Goal: Task Accomplishment & Management: Manage account settings

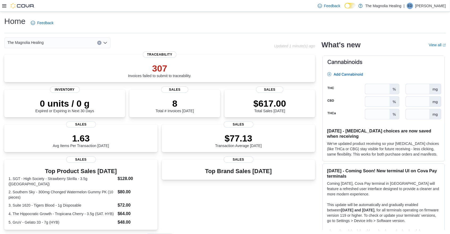
click at [4, 6] on icon at bounding box center [4, 6] width 4 height 4
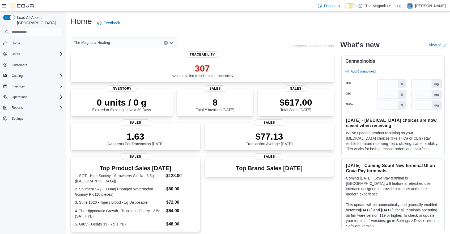
click at [22, 74] on span "Catalog" at bounding box center [17, 76] width 11 height 4
click at [19, 74] on span "Catalog" at bounding box center [17, 76] width 11 height 4
click at [24, 95] on span "Operations" at bounding box center [20, 97] width 16 height 4
click at [23, 84] on span "Inventory" at bounding box center [18, 86] width 13 height 4
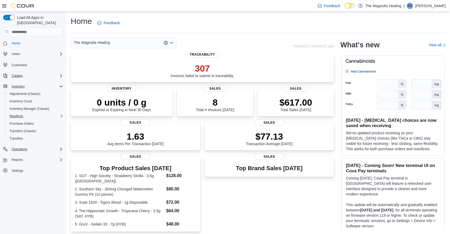
click at [21, 114] on span "Manifests" at bounding box center [17, 116] width 14 height 4
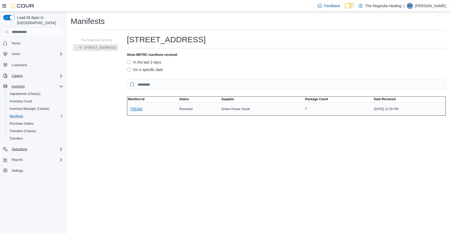
click at [135, 109] on span "725340" at bounding box center [136, 108] width 12 height 5
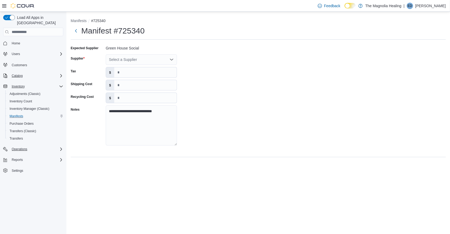
click at [171, 60] on icon "Open list of options" at bounding box center [171, 59] width 4 height 4
type input "****"
click at [156, 77] on span "Gree nhouse Social" at bounding box center [144, 75] width 58 height 5
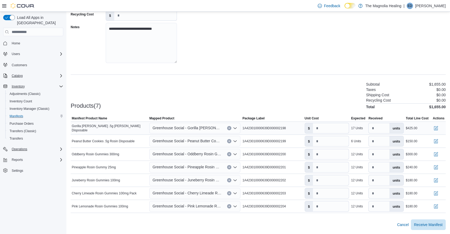
scroll to position [82, 0]
click at [430, 224] on span "Receive Manifest" at bounding box center [428, 224] width 28 height 5
click at [394, 222] on span "Cancel" at bounding box center [397, 224] width 12 height 5
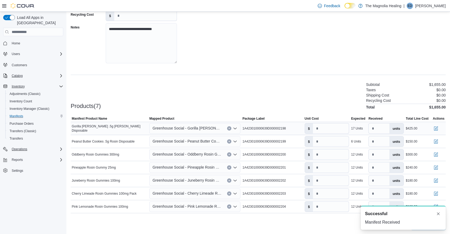
scroll to position [1, 0]
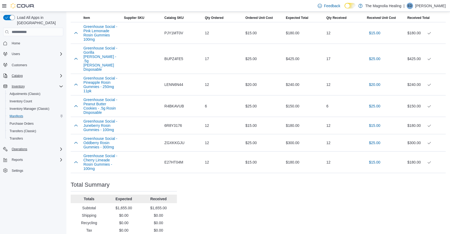
scroll to position [188, 0]
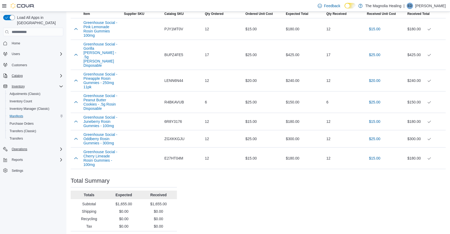
click at [256, 185] on div "Purchase Order: POCJ2S-948 Feedback Purchase Order Details Status Completed Sup…" at bounding box center [258, 49] width 375 height 381
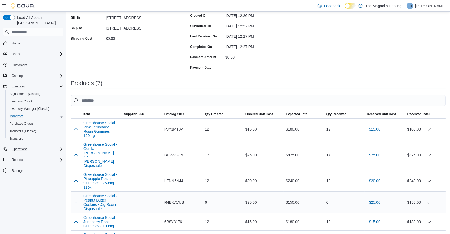
scroll to position [75, 0]
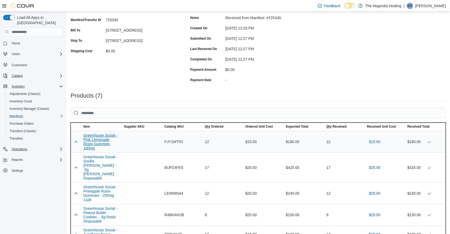
click at [105, 136] on button "Greenhouse Social - Pink Lemonade Rosin Gummies 100mg" at bounding box center [101, 141] width 36 height 17
click at [99, 157] on button "Greenhouse Social - Gorilla Runtz - .5g Rosin Disposable" at bounding box center [101, 168] width 36 height 26
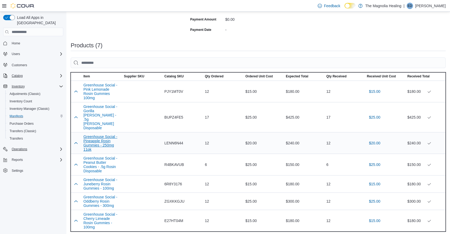
scroll to position [128, 0]
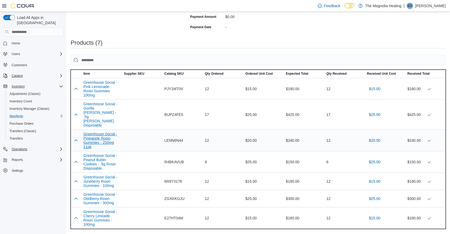
click at [106, 132] on button "Greenhouse Social - Pineapple Rosin Gummies - 250mg 11pk" at bounding box center [101, 140] width 36 height 17
click at [102, 153] on button "Greenhouse Social - Peanut Butter Cookies - .5g Rosin Disposable" at bounding box center [101, 161] width 36 height 17
click at [99, 175] on button "Greenhouse Social - Juneberry Rosin Gummies - 100mg" at bounding box center [101, 181] width 36 height 13
click at [105, 192] on button "Greenhouse Social - Oddberry Rosin Gummies - 300mg" at bounding box center [101, 198] width 36 height 13
click at [102, 209] on button "Greenhouse Social - Cherry Limeade Rosin Gummies - 100mg" at bounding box center [101, 217] width 36 height 17
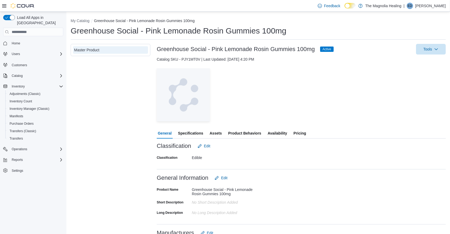
scroll to position [78, 0]
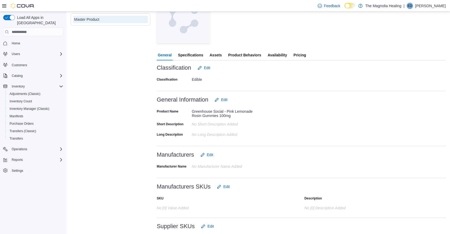
click at [277, 56] on span "Availability" at bounding box center [277, 55] width 19 height 11
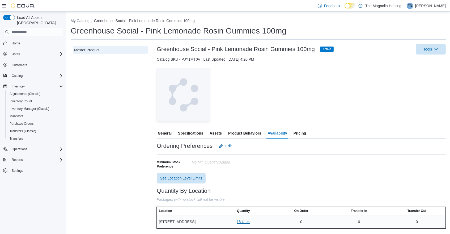
click at [245, 219] on span "18 Units" at bounding box center [244, 221] width 14 height 5
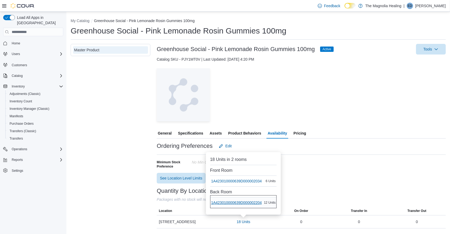
click at [246, 205] on span "1A423010000639D000002204" at bounding box center [236, 202] width 51 height 5
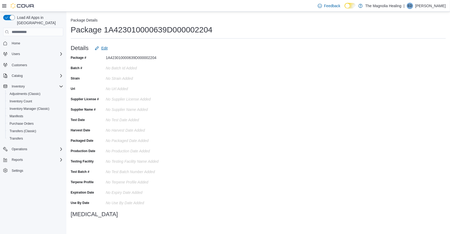
click at [106, 47] on span "Edit" at bounding box center [104, 47] width 6 height 5
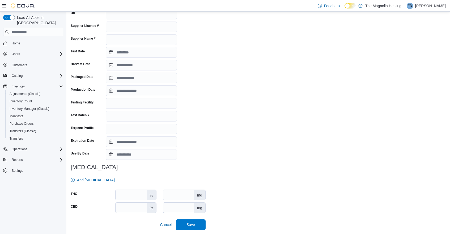
scroll to position [80, 0]
click at [130, 193] on input "number" at bounding box center [131, 195] width 31 height 10
click at [178, 197] on input "number" at bounding box center [178, 195] width 31 height 10
type input "***"
click at [198, 223] on span "Save" at bounding box center [190, 224] width 23 height 11
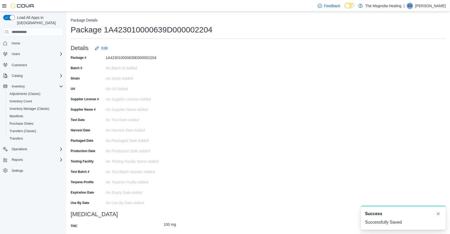
scroll to position [0, 0]
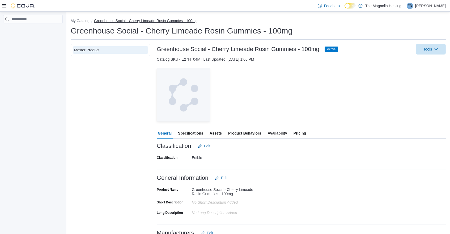
click at [112, 21] on button "Greenhouse Social - Cherry Limeade Rosin Gummies - 100mg" at bounding box center [146, 21] width 104 height 4
click at [80, 21] on button "My Catalog" at bounding box center [80, 21] width 19 height 4
select select "**********"
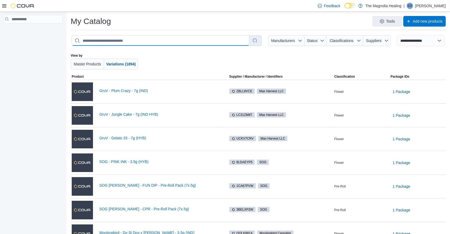
click at [143, 37] on input "search" at bounding box center [160, 41] width 177 height 10
type input "**********"
select select "*********"
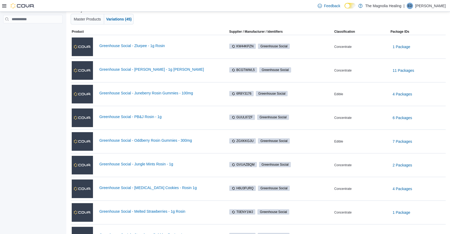
scroll to position [18, 0]
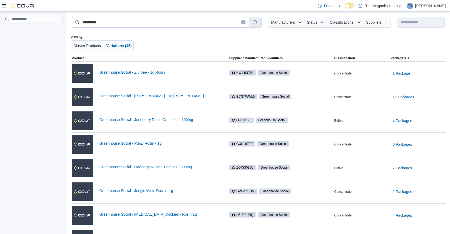
click at [143, 20] on input "**********" at bounding box center [160, 22] width 177 height 10
type input "*"
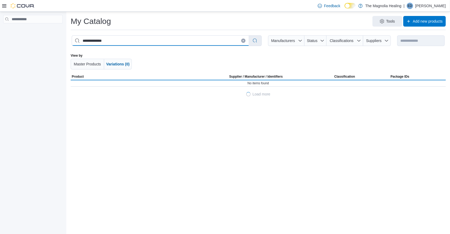
scroll to position [0, 0]
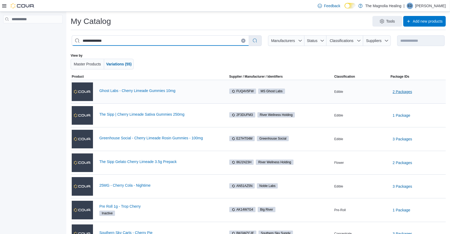
type input "**********"
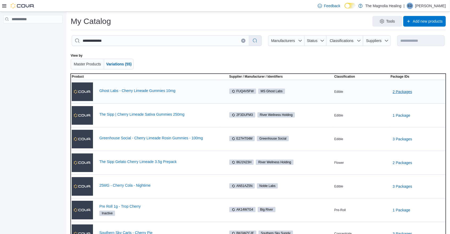
click at [404, 91] on span "2 Packages" at bounding box center [402, 91] width 19 height 5
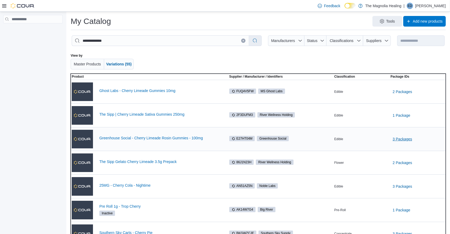
scroll to position [73, 0]
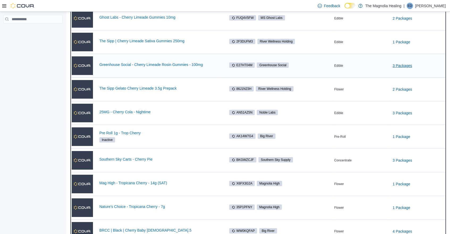
click at [398, 66] on span "3 Packages" at bounding box center [402, 65] width 19 height 5
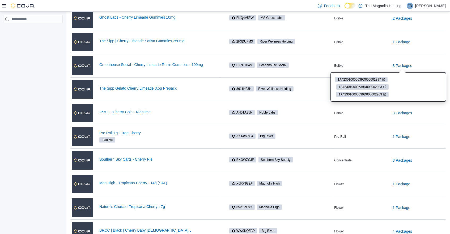
click at [376, 93] on span "1A423010000639D000002203" at bounding box center [360, 94] width 43 height 5
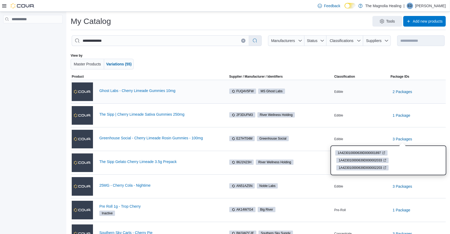
scroll to position [0, 0]
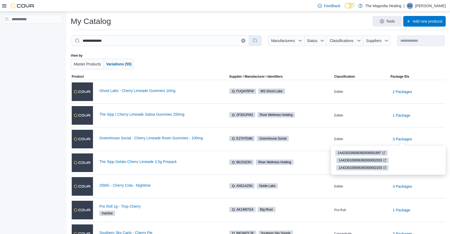
click at [243, 41] on icon "Clear input" at bounding box center [243, 41] width 2 height 2
select select "**********"
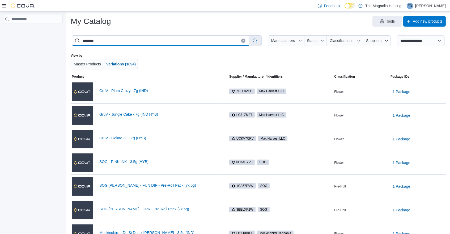
type input "********"
click at [260, 40] on div "********" at bounding box center [167, 40] width 190 height 11
click at [255, 42] on button "button" at bounding box center [255, 41] width 9 height 10
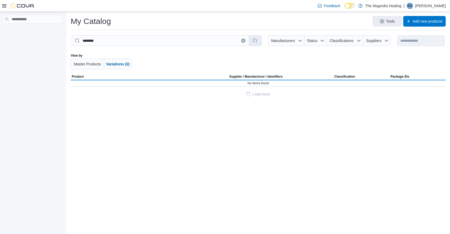
select select "*********"
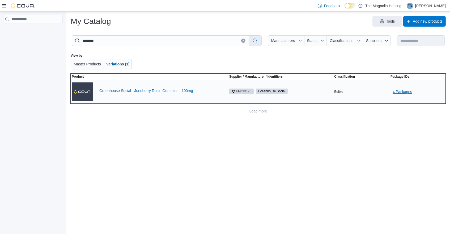
click at [400, 91] on span "4 Packages" at bounding box center [402, 91] width 19 height 5
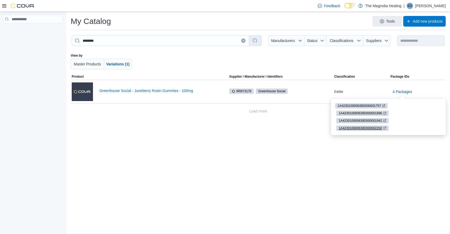
click at [371, 127] on span "1A423010000639D000002202" at bounding box center [360, 128] width 43 height 5
click at [134, 40] on input "********" at bounding box center [160, 41] width 177 height 10
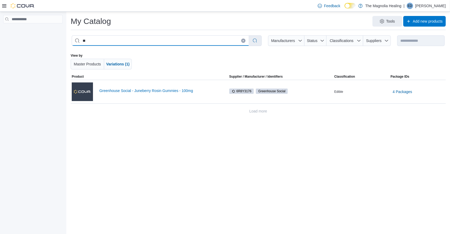
type input "*"
click at [254, 41] on button "button" at bounding box center [255, 41] width 9 height 10
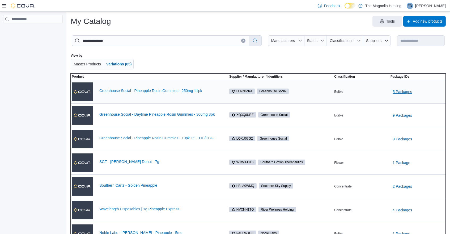
click at [405, 90] on span "5 Packages" at bounding box center [402, 91] width 19 height 5
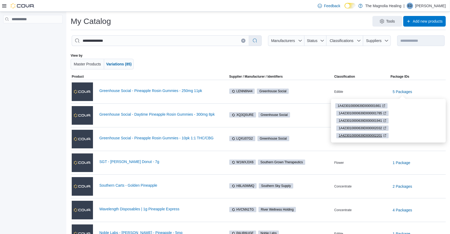
click at [365, 137] on span "1A423010000639D000002201" at bounding box center [360, 135] width 43 height 5
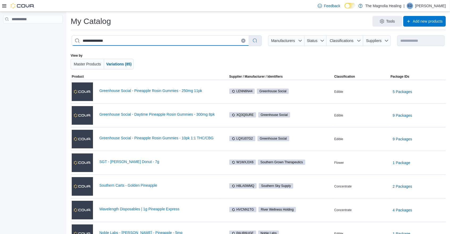
click at [135, 44] on input "**********" at bounding box center [160, 41] width 177 height 10
type input "*"
click at [254, 40] on button "button" at bounding box center [255, 41] width 9 height 10
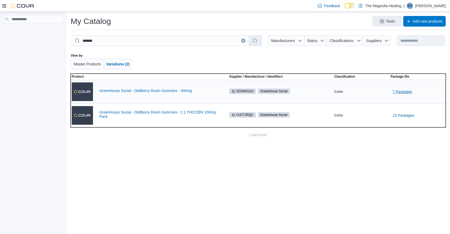
click at [408, 90] on span "7 Packages" at bounding box center [402, 91] width 19 height 5
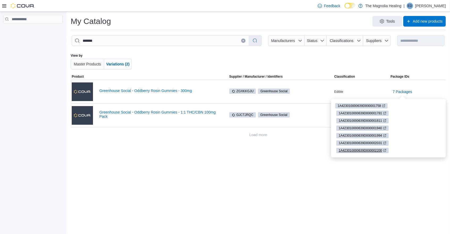
click at [378, 150] on span "1A423010000639D000002200" at bounding box center [360, 150] width 43 height 5
click at [112, 42] on input "*******" at bounding box center [160, 41] width 177 height 10
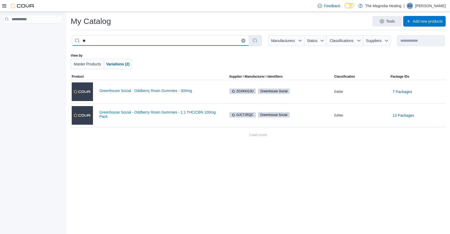
type input "*"
click at [254, 39] on button "button" at bounding box center [255, 41] width 9 height 10
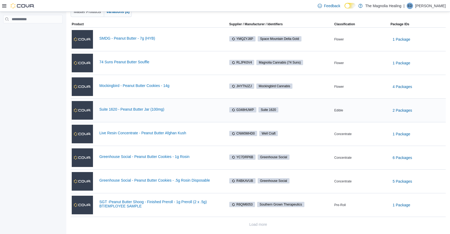
scroll to position [52, 0]
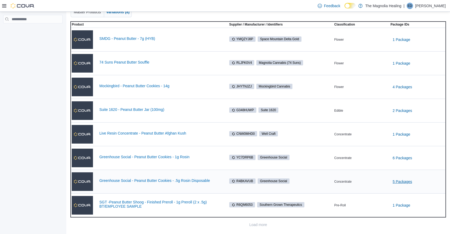
click at [409, 180] on span "5 Packages" at bounding box center [402, 181] width 19 height 5
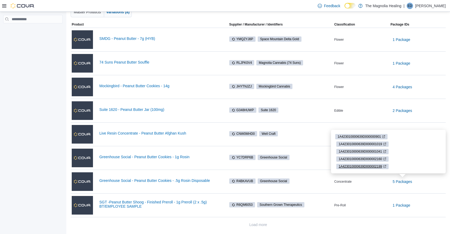
click at [368, 167] on span "1A423010000639D000002199" at bounding box center [360, 166] width 43 height 5
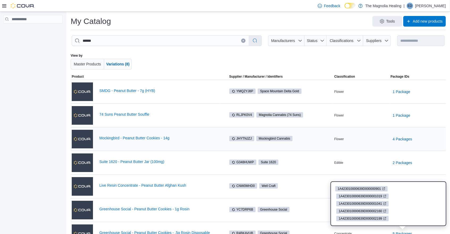
scroll to position [0, 0]
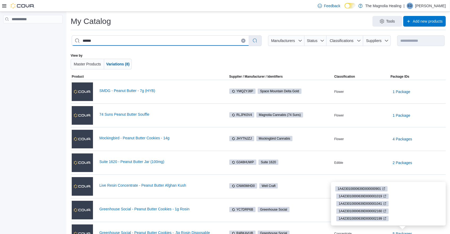
click at [113, 41] on input "******" at bounding box center [160, 41] width 177 height 10
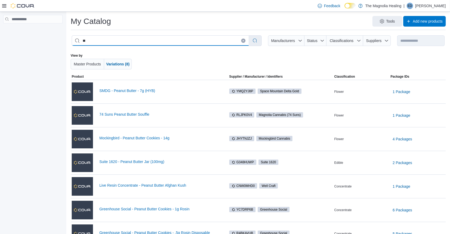
type input "*"
type input "**********"
click at [256, 40] on button "button" at bounding box center [255, 41] width 9 height 10
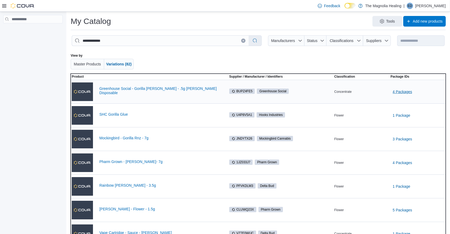
click at [408, 92] on span "4 Packages" at bounding box center [402, 91] width 19 height 5
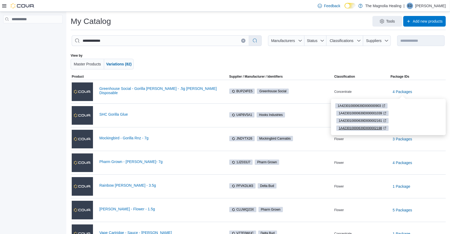
click at [369, 128] on span "1A423010000639D000002198" at bounding box center [360, 128] width 43 height 5
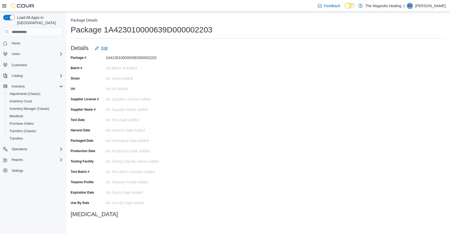
click at [105, 47] on span "Edit" at bounding box center [104, 47] width 6 height 5
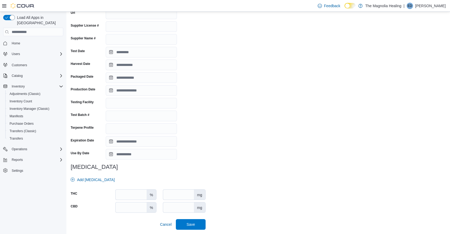
scroll to position [80, 0]
click at [183, 193] on input "number" at bounding box center [178, 195] width 31 height 10
type input "***"
click at [194, 226] on span "Save" at bounding box center [190, 224] width 9 height 5
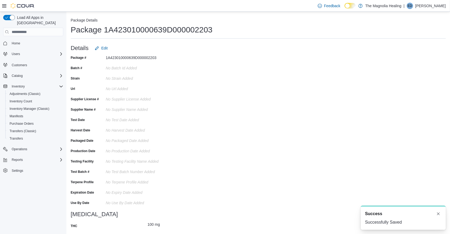
scroll to position [0, 0]
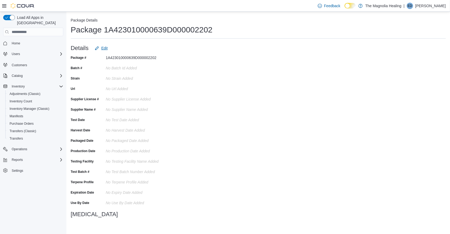
click at [106, 47] on span "Edit" at bounding box center [104, 47] width 6 height 5
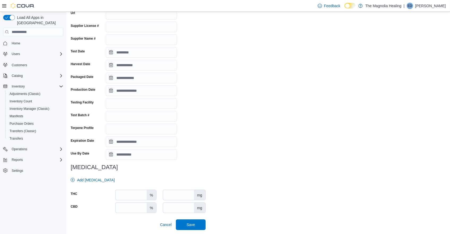
scroll to position [80, 0]
click at [180, 197] on input "number" at bounding box center [178, 195] width 31 height 10
type input "***"
click at [194, 225] on span "Save" at bounding box center [190, 224] width 9 height 5
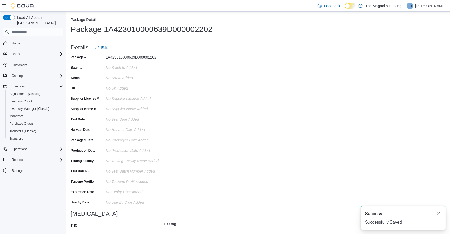
scroll to position [0, 0]
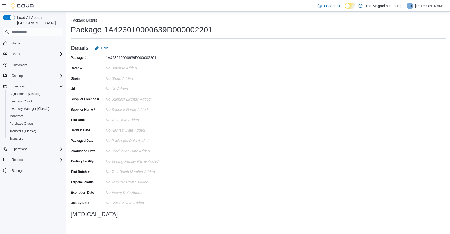
click at [105, 48] on span "Edit" at bounding box center [104, 47] width 6 height 5
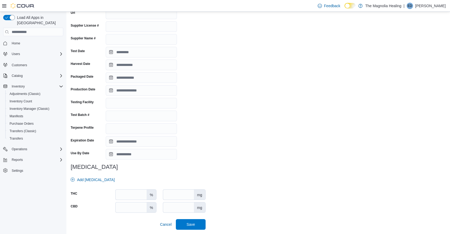
scroll to position [80, 0]
click at [171, 197] on input "number" at bounding box center [178, 195] width 31 height 10
type input "***"
click at [199, 225] on span "Save" at bounding box center [190, 224] width 23 height 11
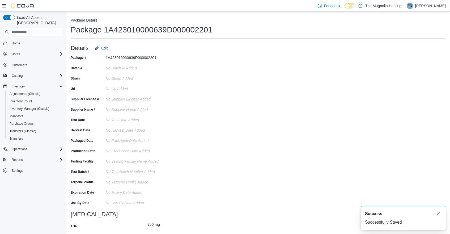
scroll to position [0, 0]
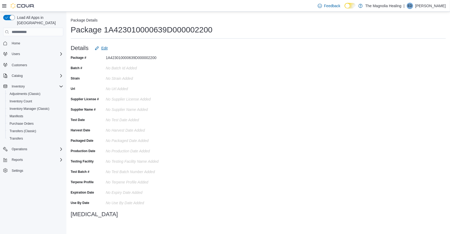
click at [106, 48] on span "Edit" at bounding box center [104, 47] width 6 height 5
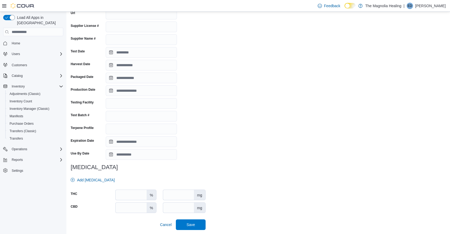
scroll to position [80, 0]
click at [176, 195] on input "number" at bounding box center [178, 195] width 31 height 10
type input "***"
click at [198, 223] on span "Save" at bounding box center [190, 224] width 23 height 11
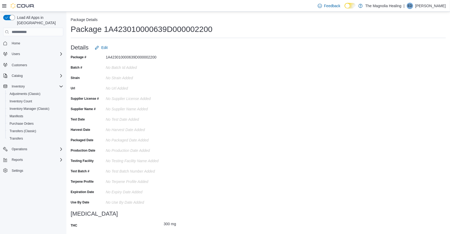
scroll to position [0, 0]
click at [104, 47] on span "Edit" at bounding box center [104, 47] width 6 height 5
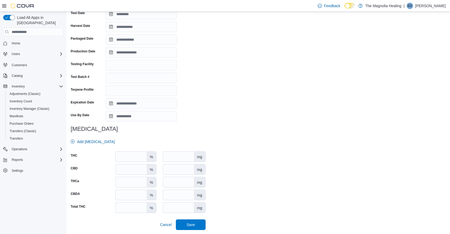
scroll to position [118, 0]
click at [192, 224] on span "Save" at bounding box center [190, 224] width 9 height 5
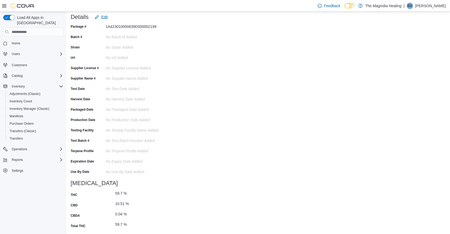
scroll to position [31, 0]
click at [101, 16] on span "Edit" at bounding box center [104, 17] width 6 height 5
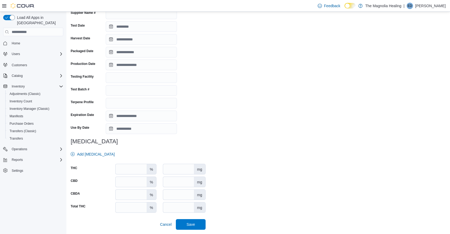
scroll to position [106, 0]
click at [176, 207] on input "number" at bounding box center [178, 208] width 31 height 10
type input "*****"
click at [196, 225] on span "Save" at bounding box center [190, 224] width 23 height 11
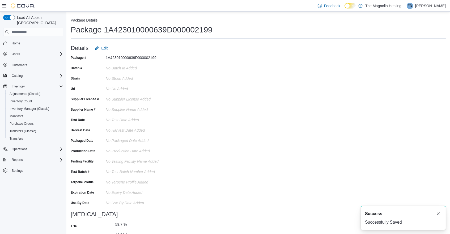
scroll to position [0, 0]
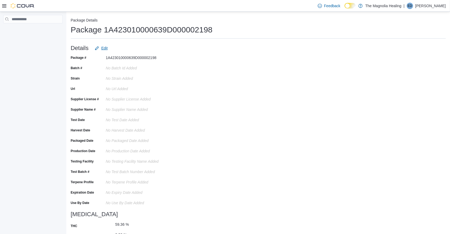
click at [105, 48] on span "Edit" at bounding box center [104, 47] width 6 height 5
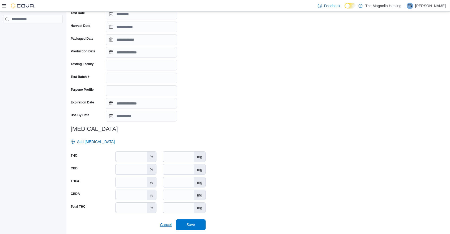
scroll to position [118, 0]
click at [174, 208] on input "number" at bounding box center [178, 208] width 31 height 10
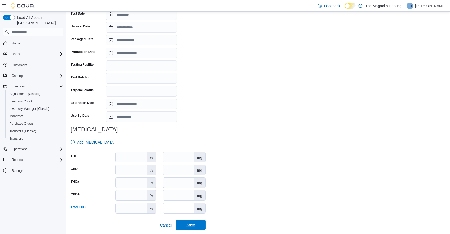
type input "***"
click at [195, 226] on span "Save" at bounding box center [190, 224] width 9 height 5
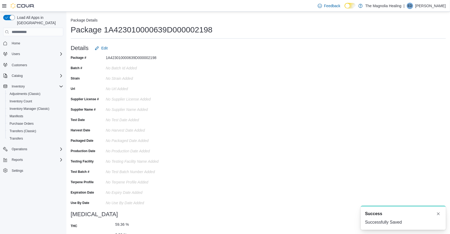
scroll to position [0, 0]
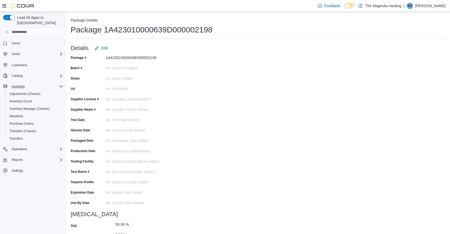
click at [20, 84] on span "Inventory" at bounding box center [18, 86] width 13 height 4
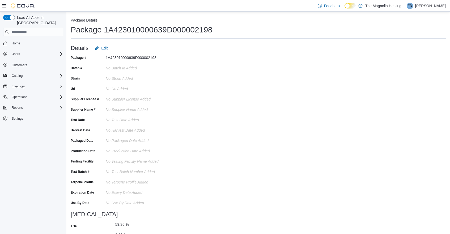
click at [20, 84] on span "Inventory" at bounding box center [18, 86] width 13 height 4
click at [22, 74] on span "Catalog" at bounding box center [17, 76] width 11 height 4
click at [15, 74] on span "Catalog" at bounding box center [17, 76] width 11 height 4
click at [20, 84] on span "Inventory" at bounding box center [18, 86] width 13 height 4
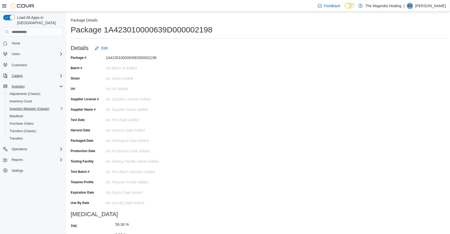
click at [27, 105] on span "Inventory Manager (Classic)" at bounding box center [30, 108] width 40 height 6
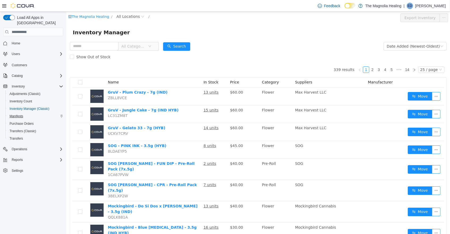
click at [20, 114] on span "Manifests" at bounding box center [17, 116] width 14 height 4
